Goal: Answer question/provide support: Share knowledge or assist other users

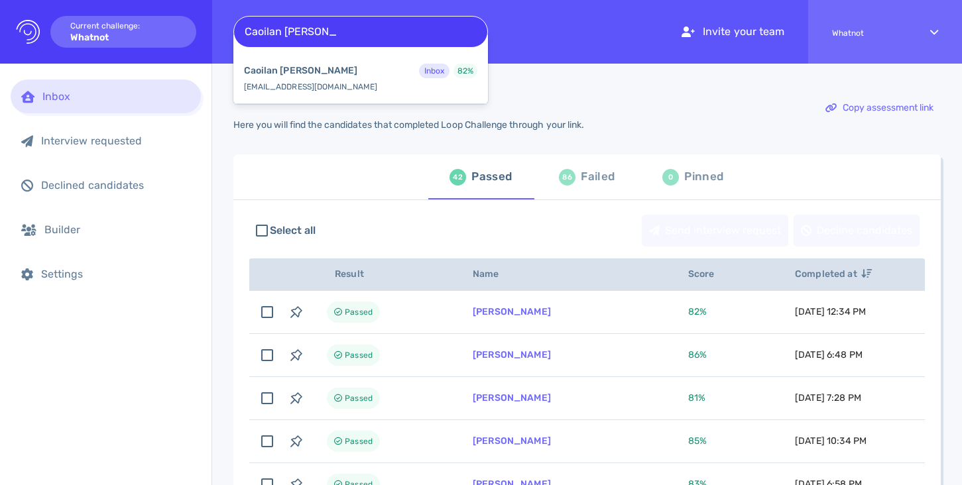
type input "Caoilan [PERSON_NAME]"
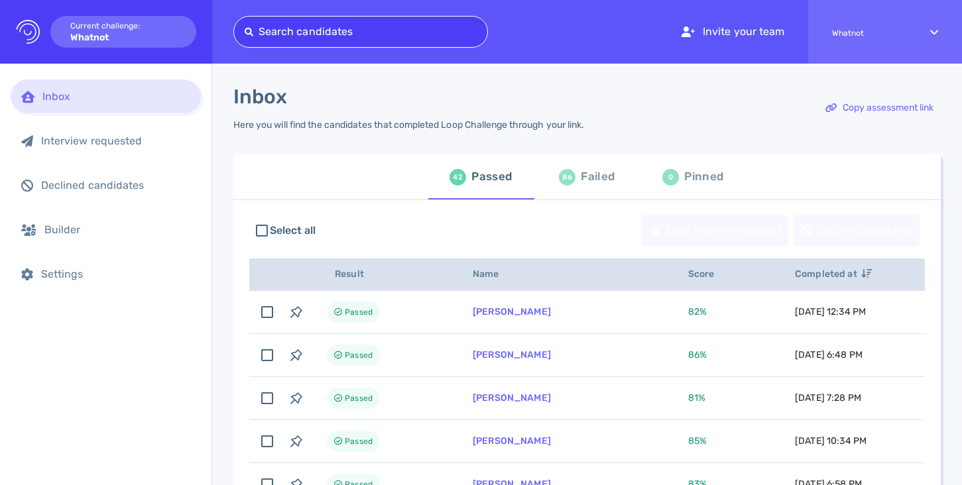
click at [599, 177] on div "Failed" at bounding box center [598, 177] width 34 height 20
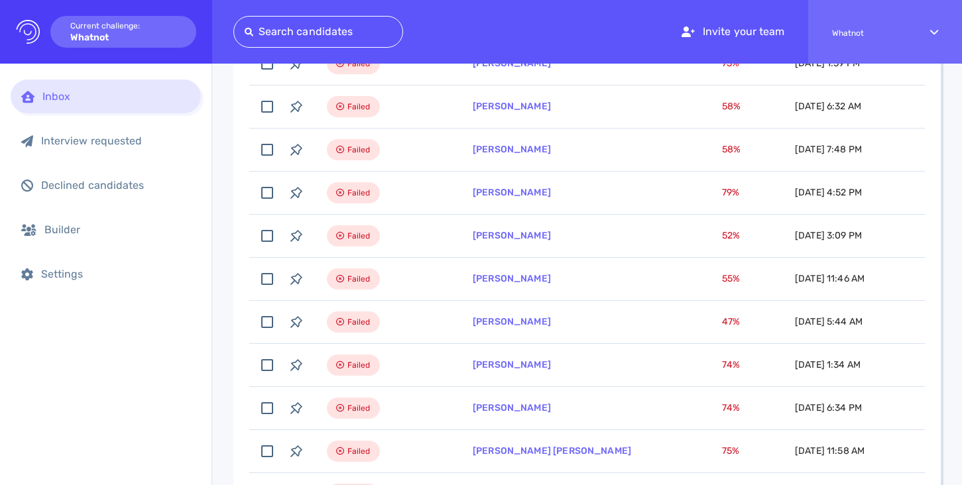
scroll to position [865, 0]
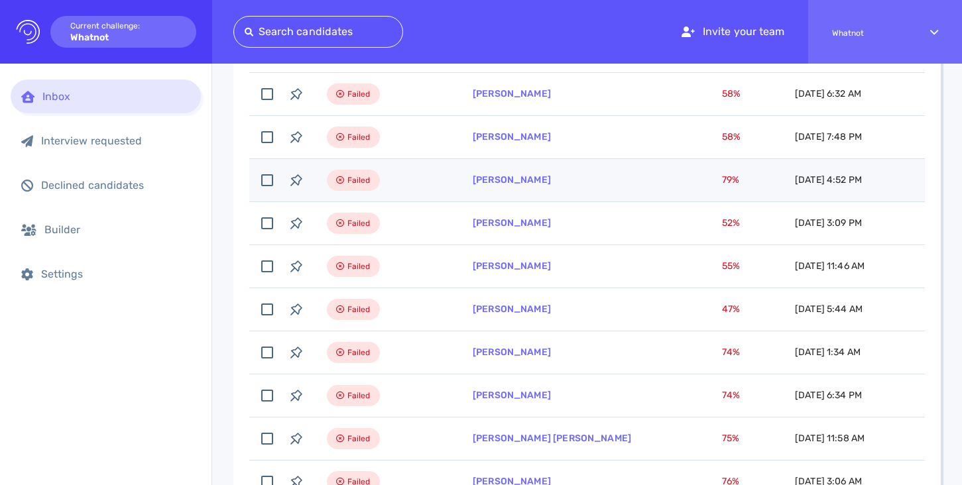
click at [597, 182] on td "Tijo Paul" at bounding box center [581, 180] width 249 height 43
checkbox input "true"
click at [504, 182] on link "Tijo Paul" at bounding box center [512, 179] width 78 height 11
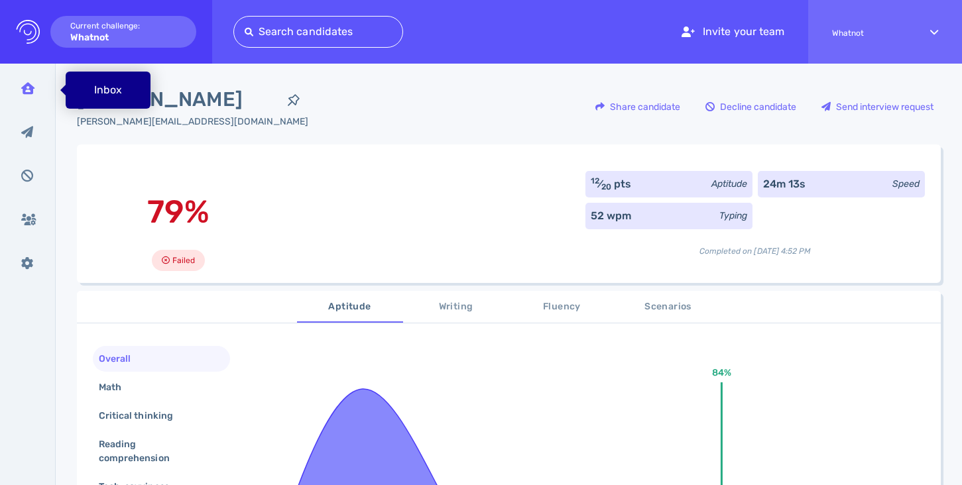
click at [25, 92] on icon at bounding box center [27, 88] width 13 height 12
